Goal: Information Seeking & Learning: Check status

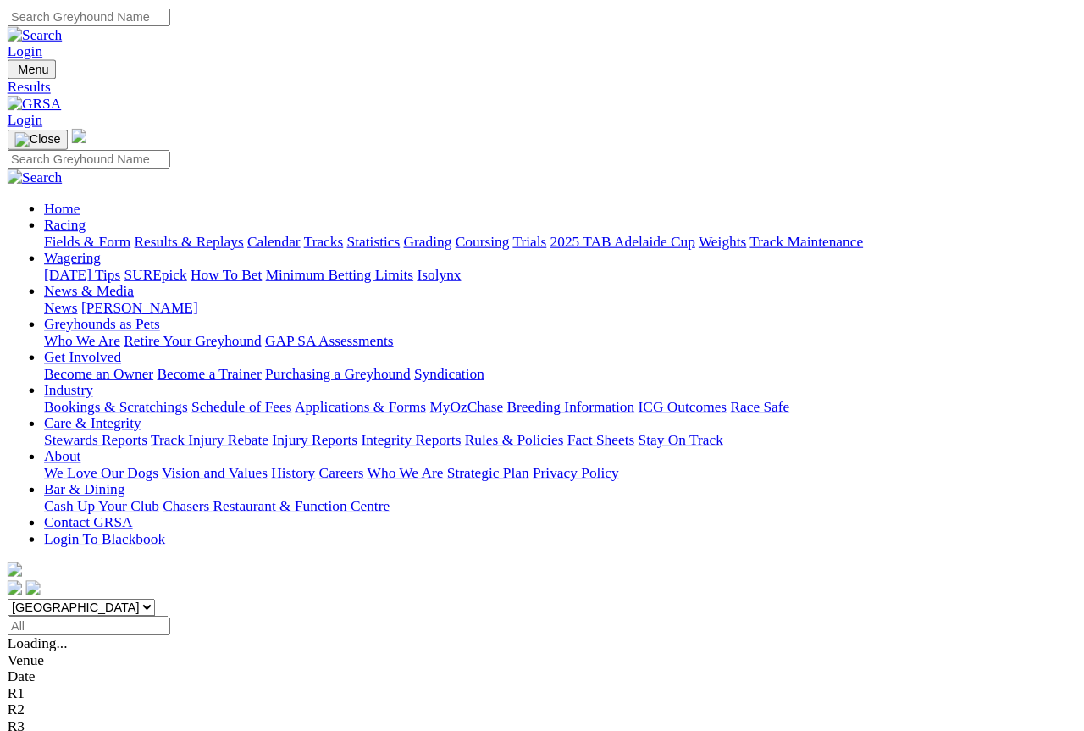
scroll to position [2, 0]
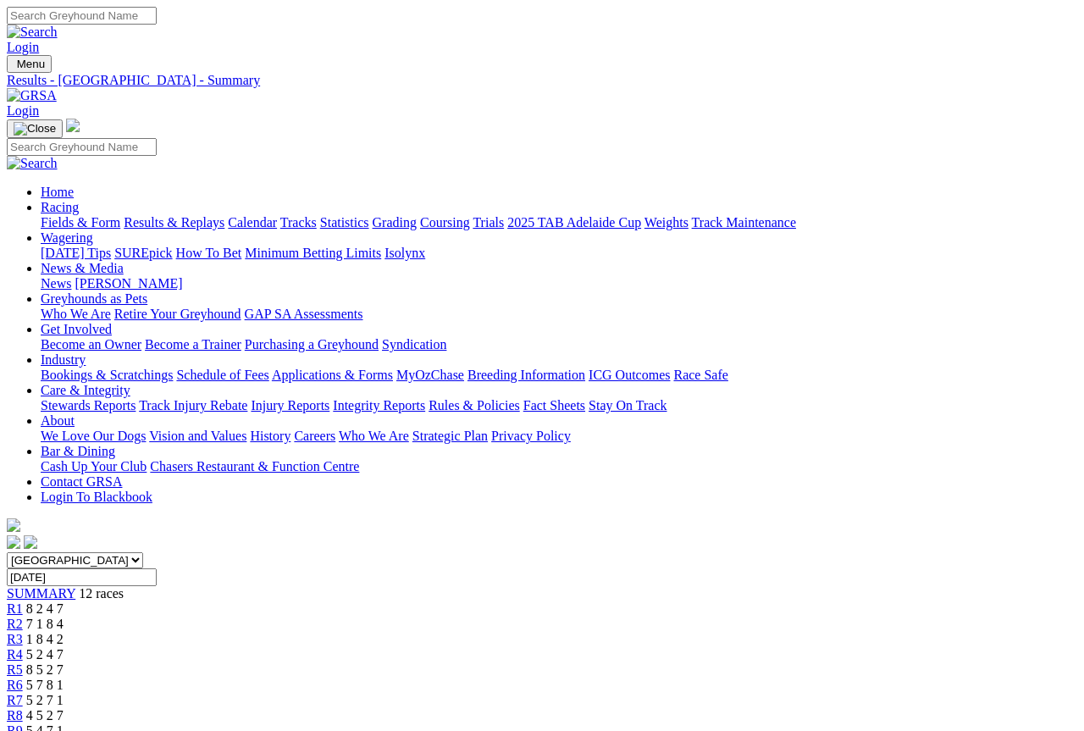
scroll to position [2, 0]
click at [202, 213] on link "Results & Replays" at bounding box center [174, 220] width 101 height 14
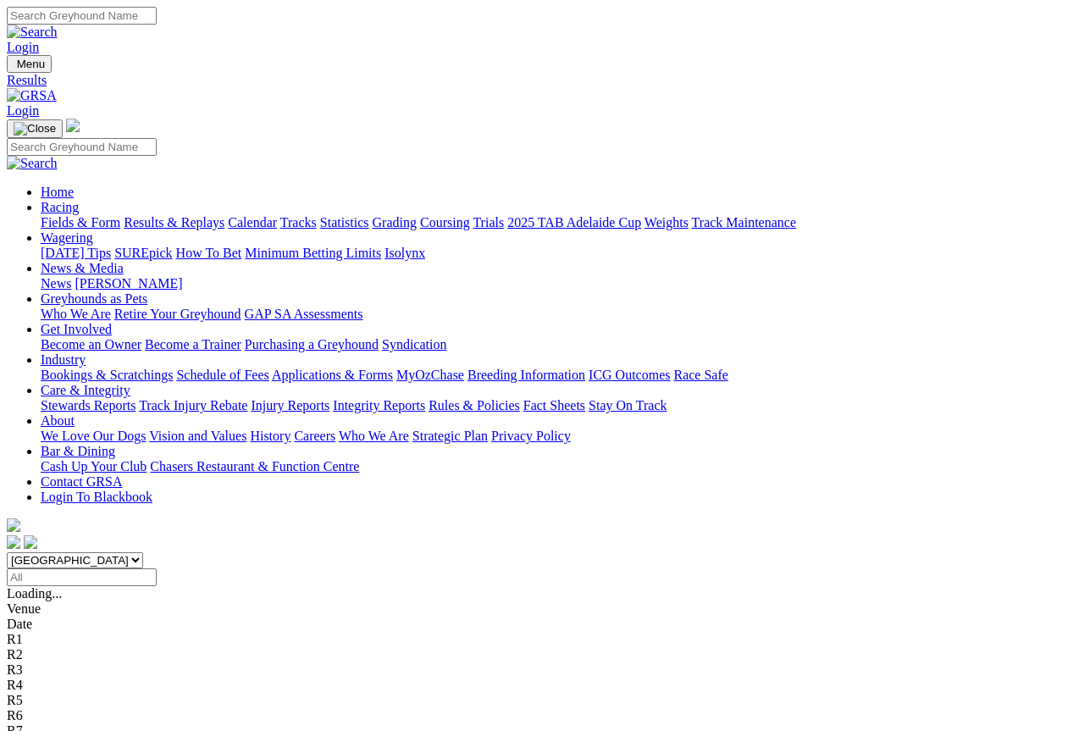
scroll to position [2, 0]
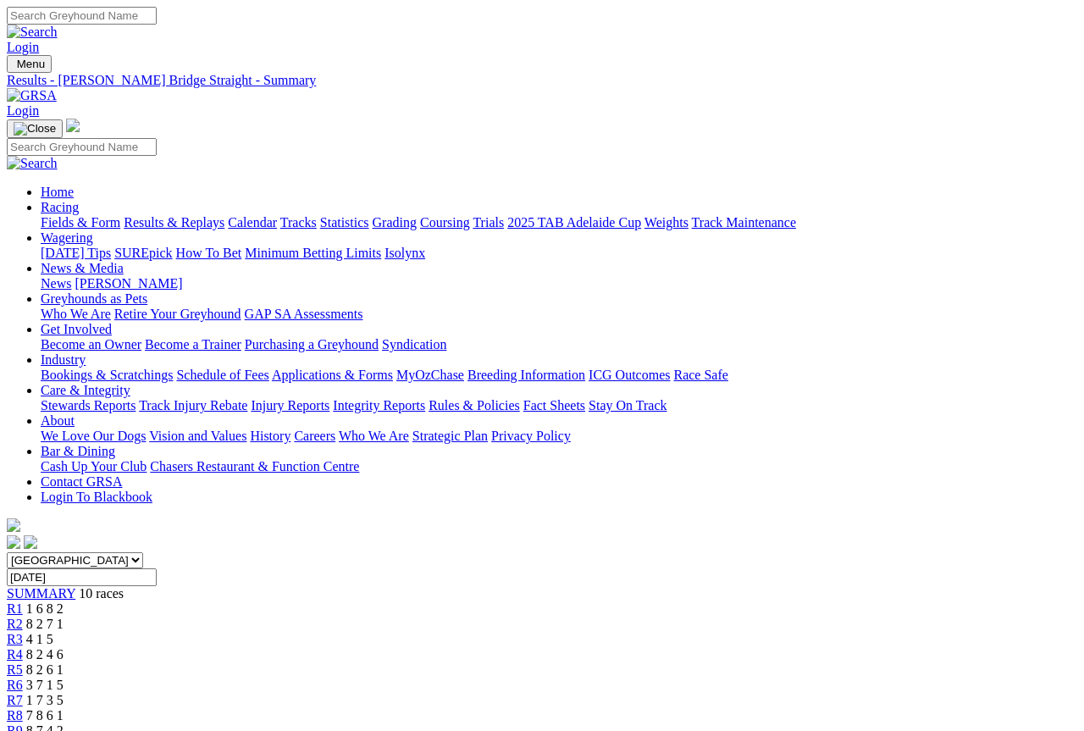
scroll to position [2, 0]
